Goal: Information Seeking & Learning: Find specific fact

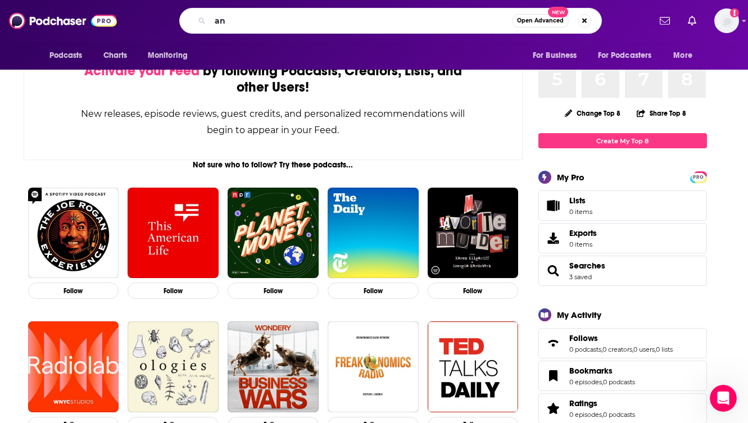
type input "a"
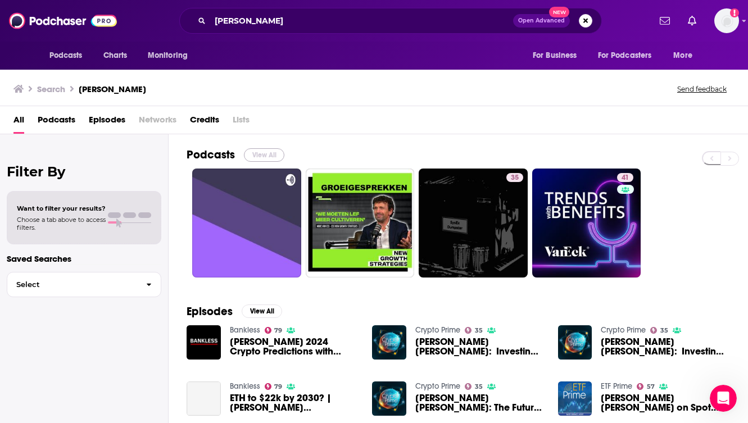
click at [267, 151] on button "View All" at bounding box center [264, 154] width 40 height 13
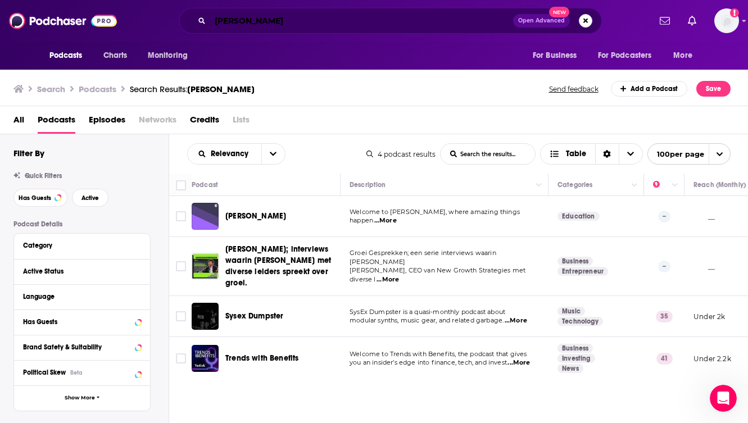
click at [267, 25] on input "[PERSON_NAME]" at bounding box center [361, 21] width 303 height 18
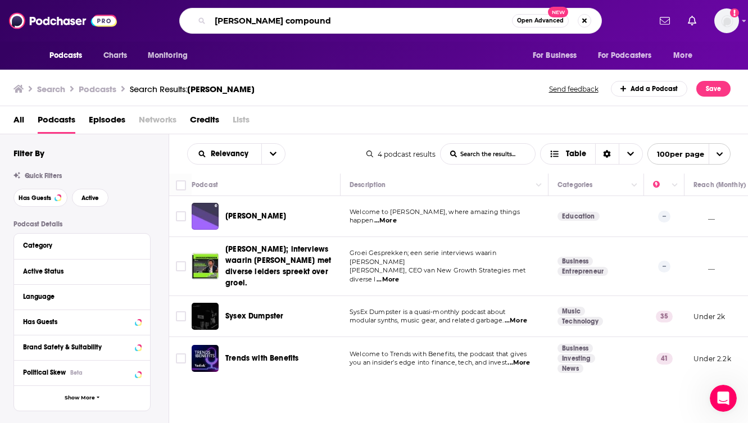
type input "[PERSON_NAME] compound"
